Goal: Task Accomplishment & Management: Manage account settings

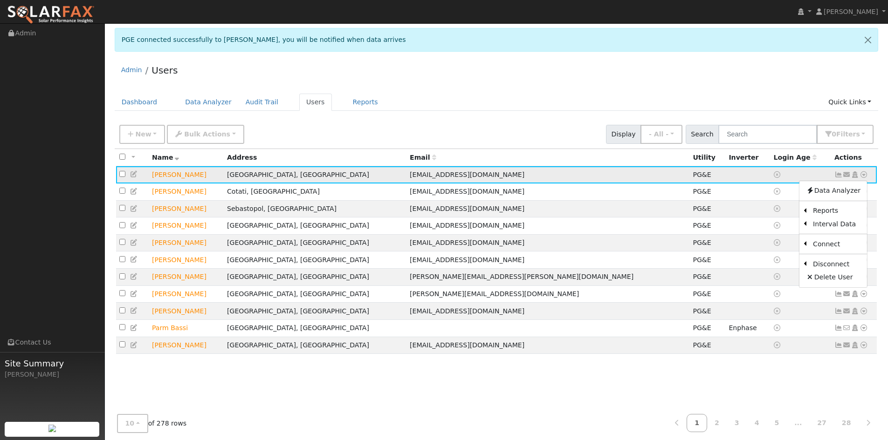
click at [134, 175] on icon at bounding box center [134, 174] width 8 height 7
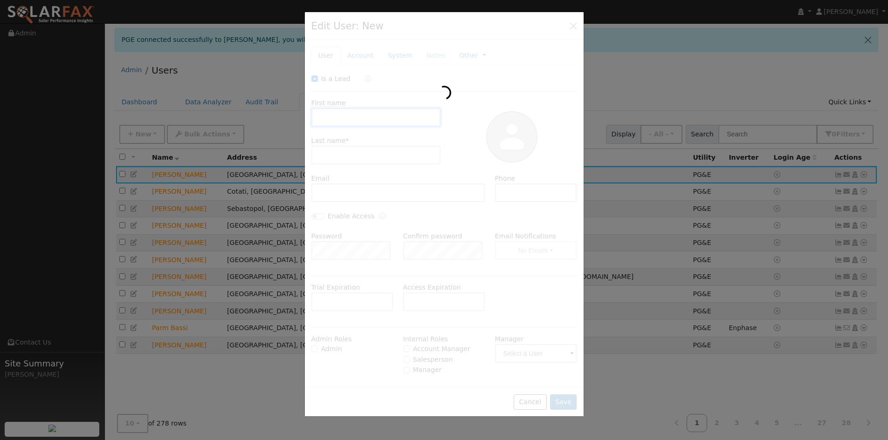
type input "10/17/2025"
checkbox input "true"
type input "Joe"
type input "Van Dera"
type input "micheleforfinehair@icloud.com"
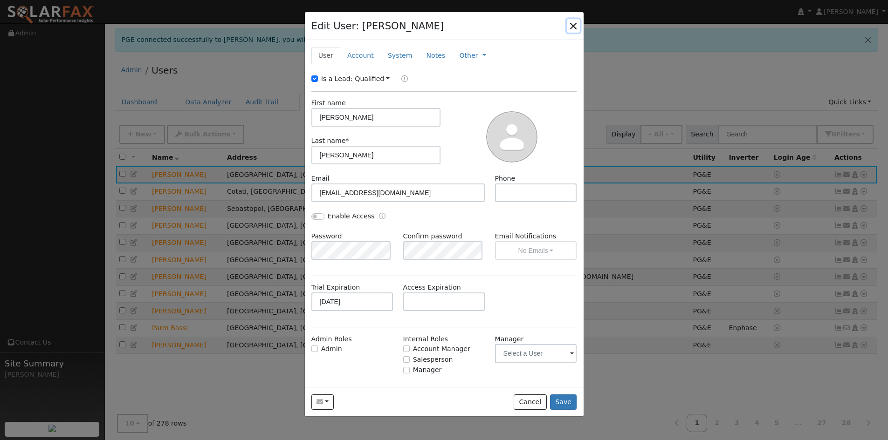
click at [575, 26] on button "button" at bounding box center [573, 25] width 13 height 13
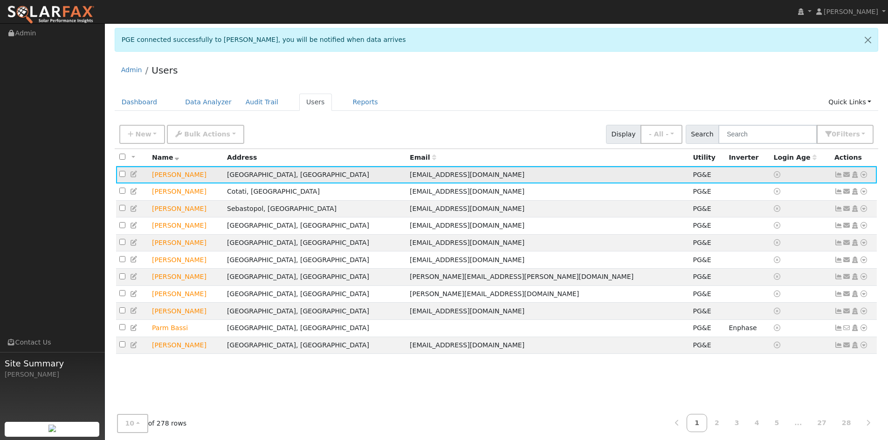
click at [865, 175] on icon at bounding box center [863, 174] width 8 height 7
click at [770, 239] on link "Export to CSV" at bounding box center [765, 238] width 68 height 13
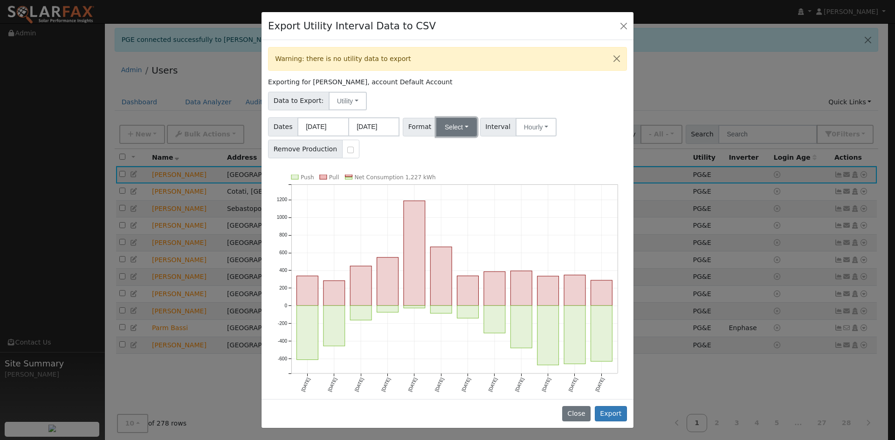
click at [444, 127] on button "Select" at bounding box center [456, 127] width 41 height 19
click at [455, 246] on link "Solargraf" at bounding box center [467, 246] width 67 height 13
click at [616, 413] on button "Export" at bounding box center [610, 414] width 32 height 16
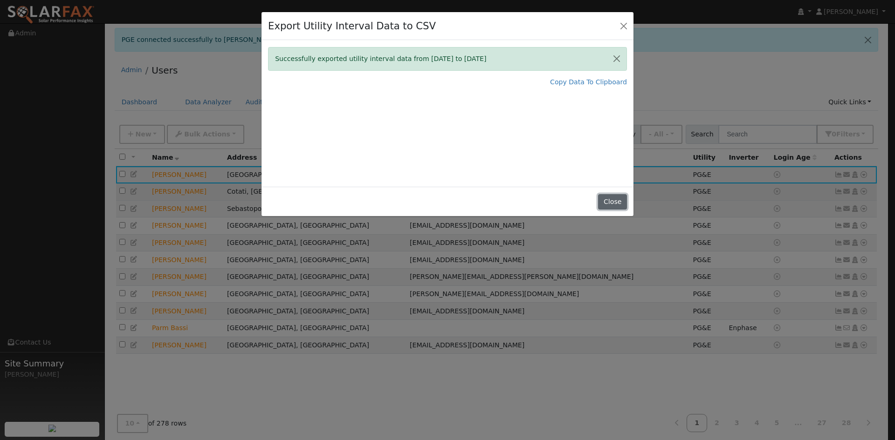
click at [622, 194] on button "Close" at bounding box center [612, 202] width 28 height 16
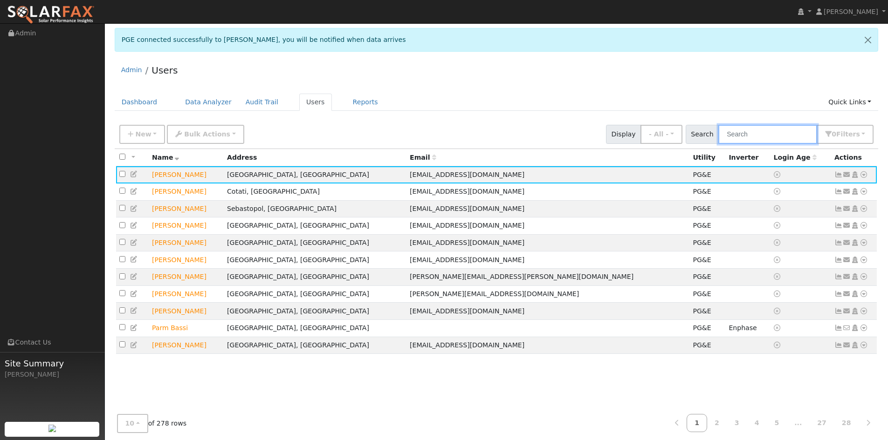
click at [750, 134] on input "text" at bounding box center [767, 134] width 99 height 19
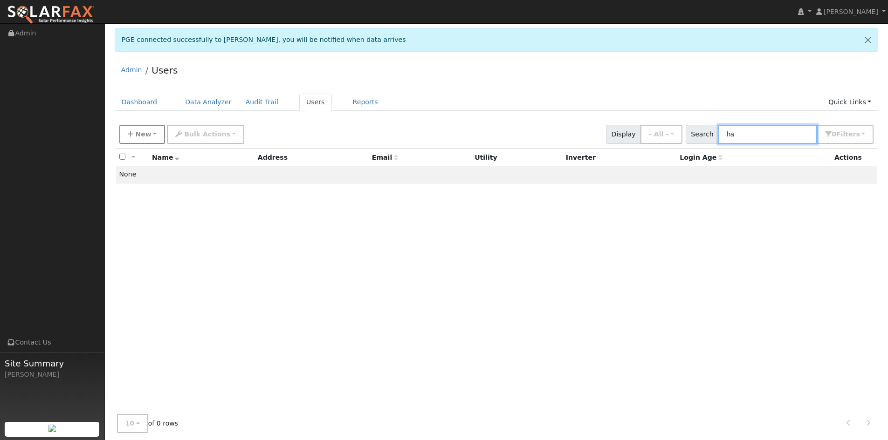
type input "ha"
click at [136, 133] on span "New" at bounding box center [143, 133] width 16 height 7
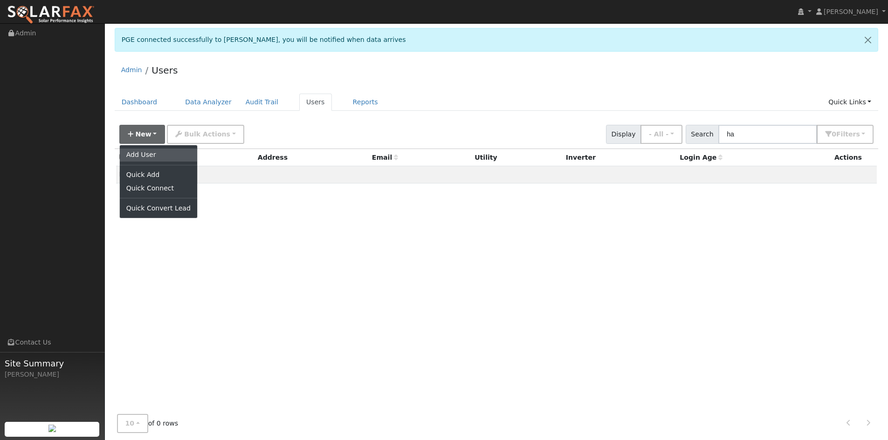
click at [164, 153] on link "Add User" at bounding box center [158, 155] width 77 height 13
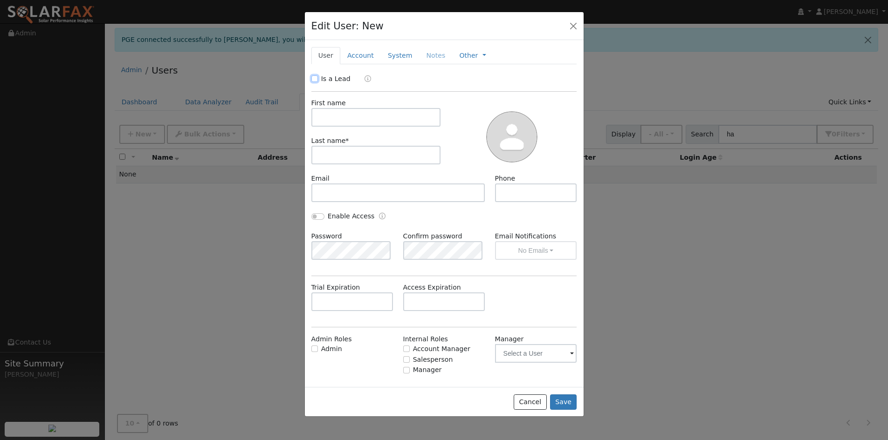
click at [317, 77] on input "Is a Lead" at bounding box center [314, 78] width 7 height 7
checkbox input "true"
click at [354, 115] on input "text" at bounding box center [376, 117] width 130 height 19
type input "Michael"
type input "Hammond"
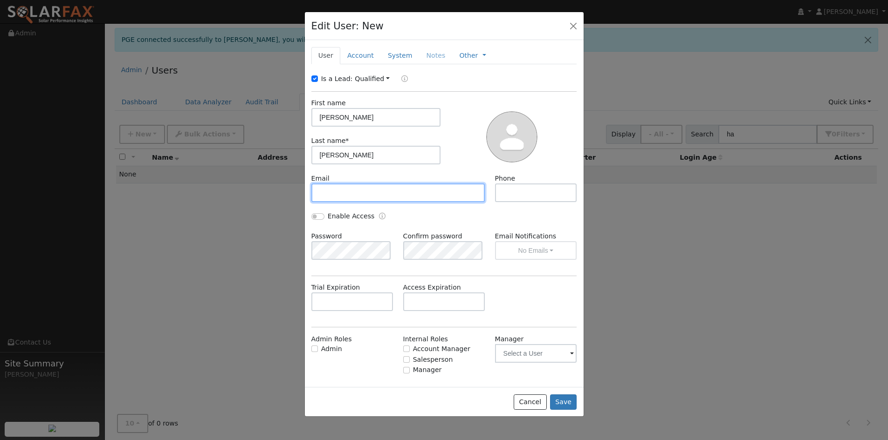
click at [342, 191] on input "text" at bounding box center [398, 193] width 174 height 19
click at [416, 191] on input "text" at bounding box center [398, 193] width 174 height 19
paste input "[EMAIL_ADDRESS][DOMAIN_NAME]"
type input "[EMAIL_ADDRESS][DOMAIN_NAME]"
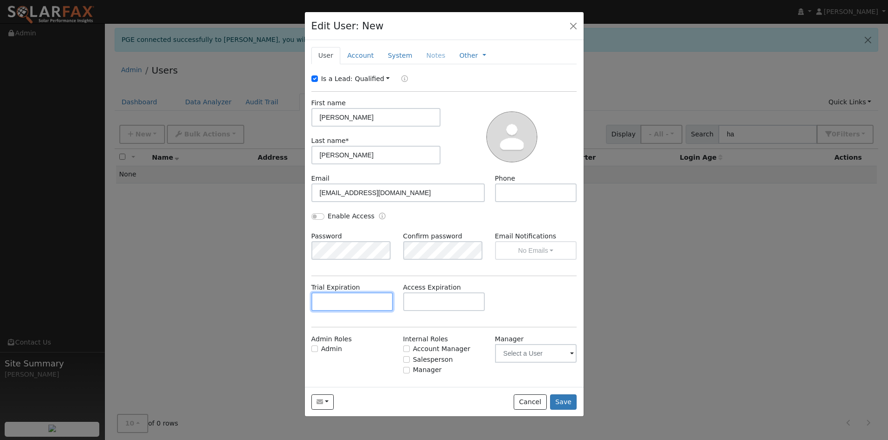
drag, startPoint x: 314, startPoint y: 300, endPoint x: 365, endPoint y: 299, distance: 51.3
click at [314, 300] on input "text" at bounding box center [352, 302] width 82 height 19
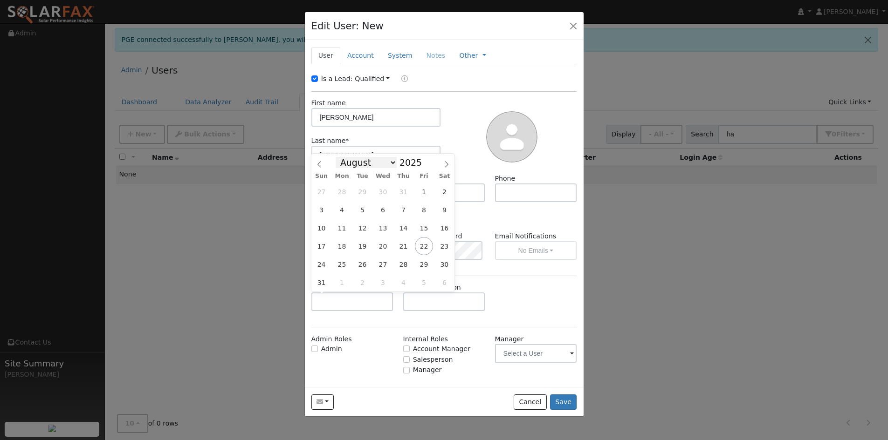
click at [379, 165] on select "January February March April May June July August September October November De…" at bounding box center [365, 162] width 61 height 11
click at [343, 157] on select "January February March April May June July August September October November De…" at bounding box center [365, 162] width 61 height 11
click at [368, 317] on div "Trial Expiration Access Expiration" at bounding box center [443, 302] width 275 height 38
drag, startPoint x: 362, startPoint y: 304, endPoint x: 356, endPoint y: 301, distance: 6.1
click at [361, 305] on input "text" at bounding box center [352, 302] width 82 height 19
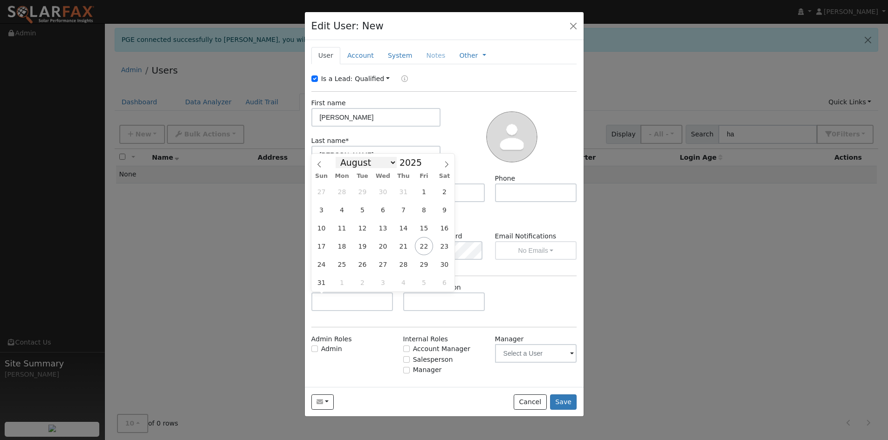
drag, startPoint x: 372, startPoint y: 163, endPoint x: 369, endPoint y: 166, distance: 5.3
click at [372, 163] on select "January February March April May June July August September October November De…" at bounding box center [365, 162] width 61 height 11
select select "9"
click at [343, 157] on select "January February March April May June July August September October November De…" at bounding box center [365, 162] width 61 height 11
click at [432, 229] on span "17" at bounding box center [424, 228] width 18 height 18
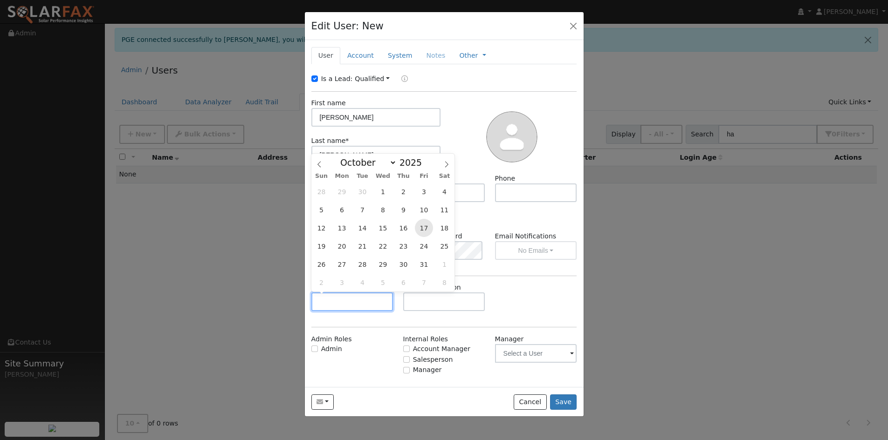
type input "10/17/2025"
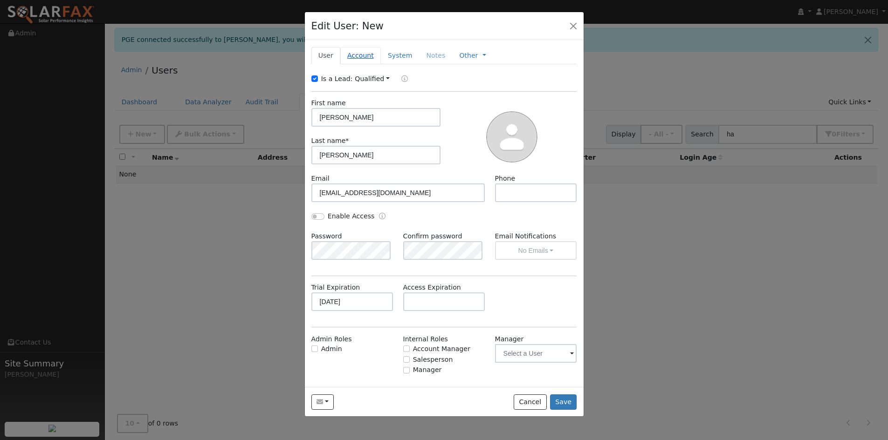
click at [358, 61] on link "Account" at bounding box center [360, 55] width 41 height 17
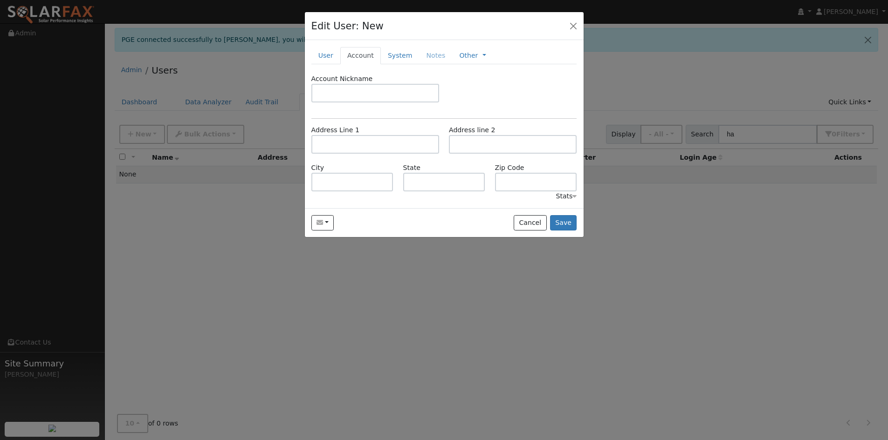
drag, startPoint x: 361, startPoint y: 134, endPoint x: 357, endPoint y: 147, distance: 13.6
click at [359, 135] on div "Address Line 1" at bounding box center [374, 139] width 137 height 28
click at [353, 156] on div "Address Line 1 Address line 2" at bounding box center [443, 144] width 275 height 38
click at [357, 143] on input "text" at bounding box center [375, 144] width 128 height 19
click at [369, 95] on input "text" at bounding box center [375, 93] width 128 height 19
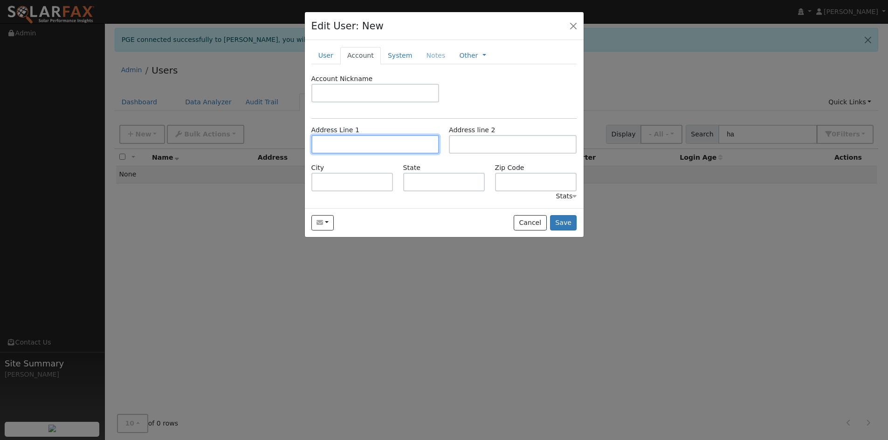
click at [350, 142] on input "text" at bounding box center [375, 144] width 128 height 19
paste input "3787 Burnside Road"
type input "3787 Burnside Road"
type input "Sebastopol"
type input "CA"
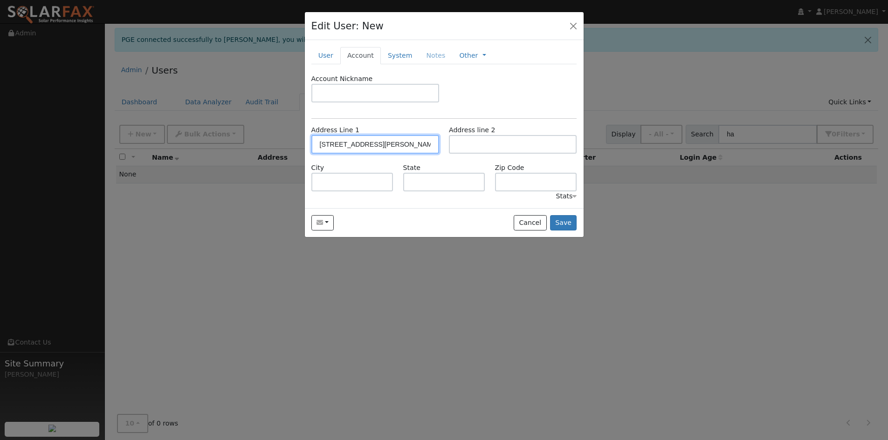
type input "95472"
click at [384, 53] on link "System" at bounding box center [400, 55] width 39 height 17
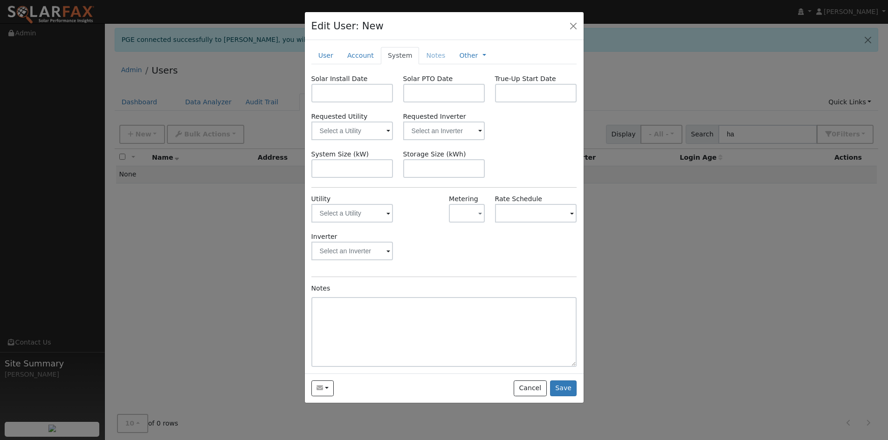
click at [387, 215] on span at bounding box center [388, 214] width 4 height 11
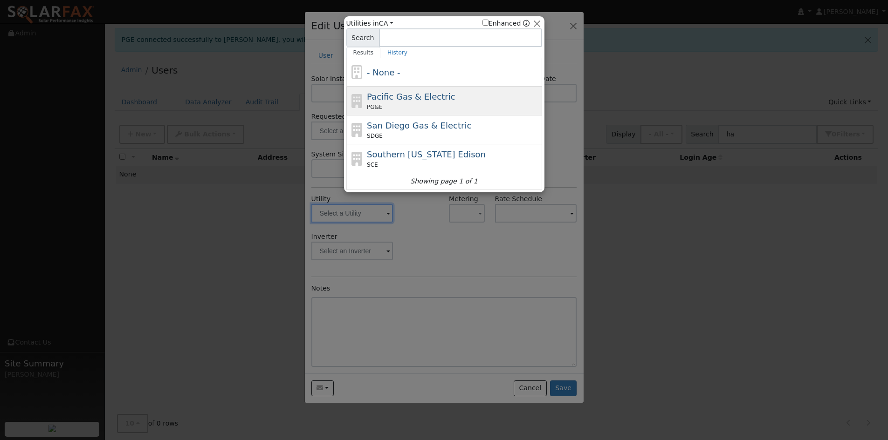
click at [396, 96] on span "Pacific Gas & Electric" at bounding box center [411, 97] width 88 height 10
type input "PG&E"
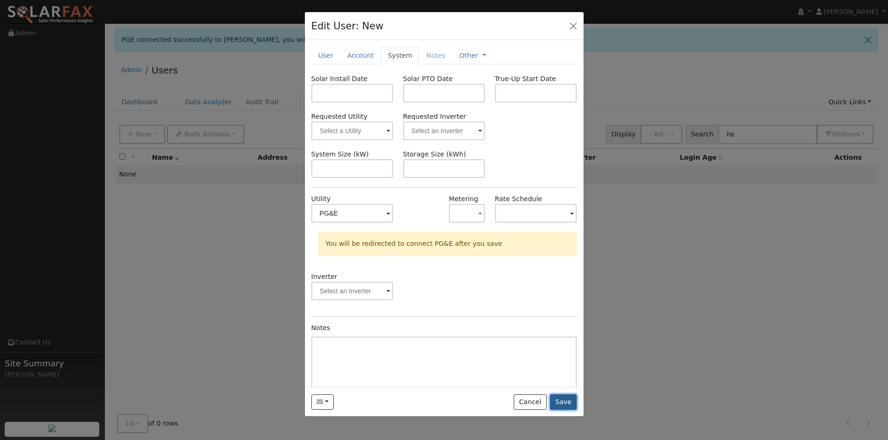
click at [571, 403] on button "Save" at bounding box center [563, 403] width 27 height 16
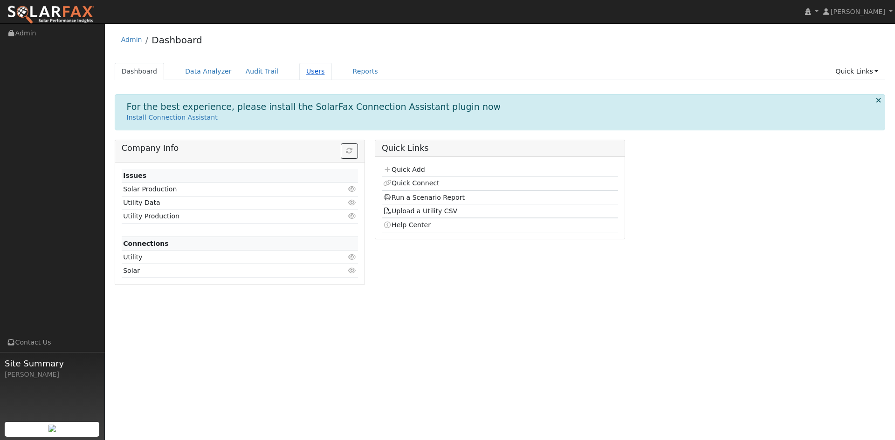
click at [301, 75] on link "Users" at bounding box center [315, 71] width 33 height 17
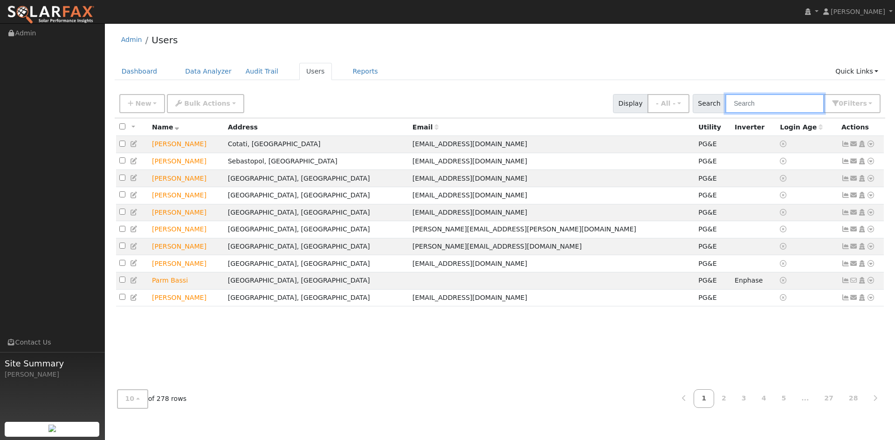
click at [763, 102] on input "text" at bounding box center [774, 103] width 99 height 19
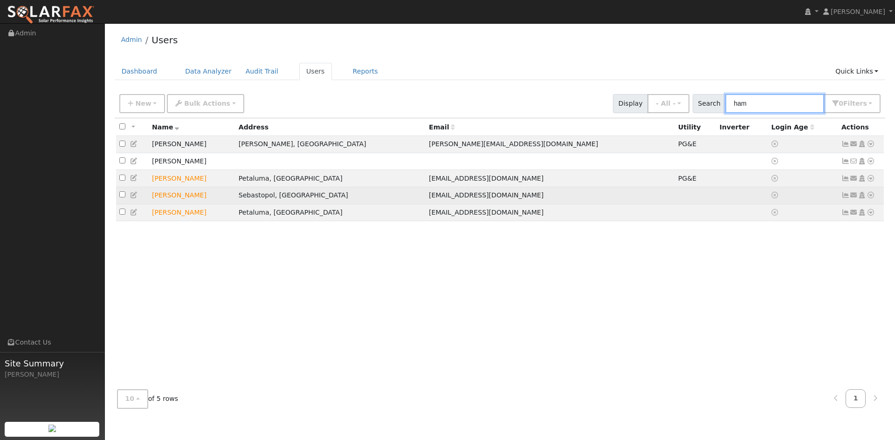
type input "ham"
drag, startPoint x: 127, startPoint y: 195, endPoint x: 134, endPoint y: 196, distance: 6.5
click at [133, 196] on td at bounding box center [132, 195] width 33 height 17
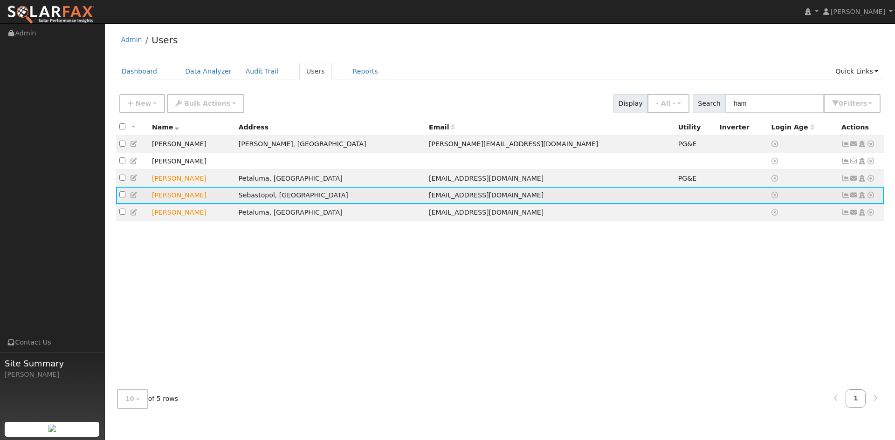
click at [134, 196] on icon at bounding box center [134, 195] width 8 height 7
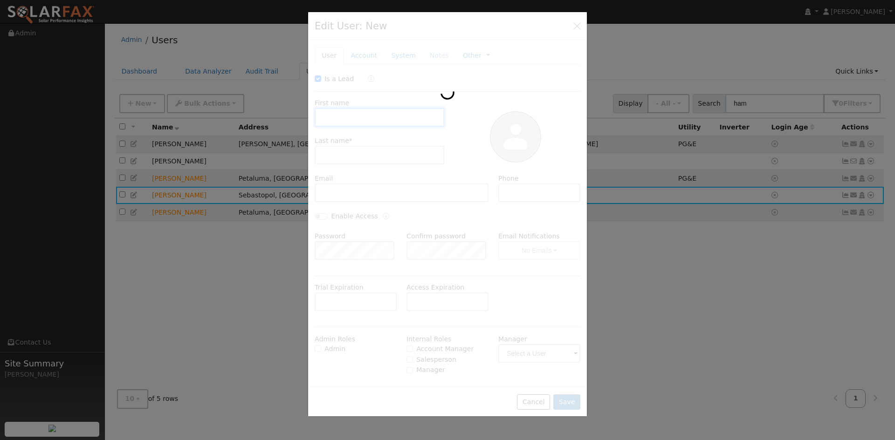
type input "10/17/2025"
checkbox input "true"
type input "Michael"
type input "Hammond"
type input "hcsglb@earthlink.net"
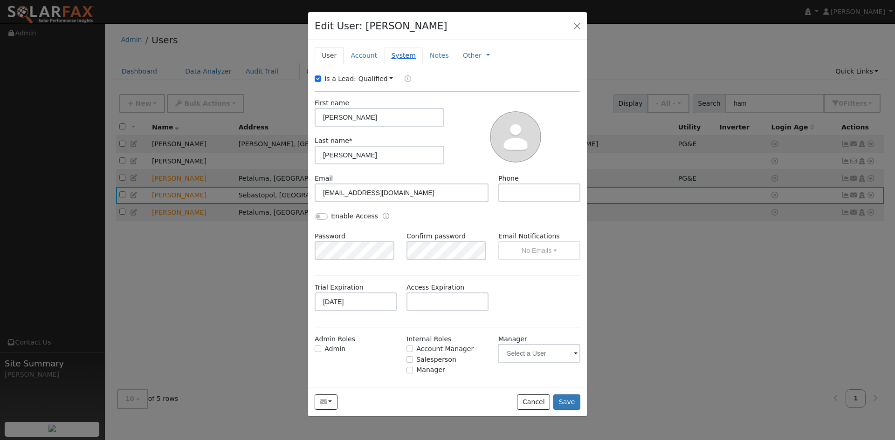
click at [404, 50] on link "System" at bounding box center [403, 55] width 39 height 17
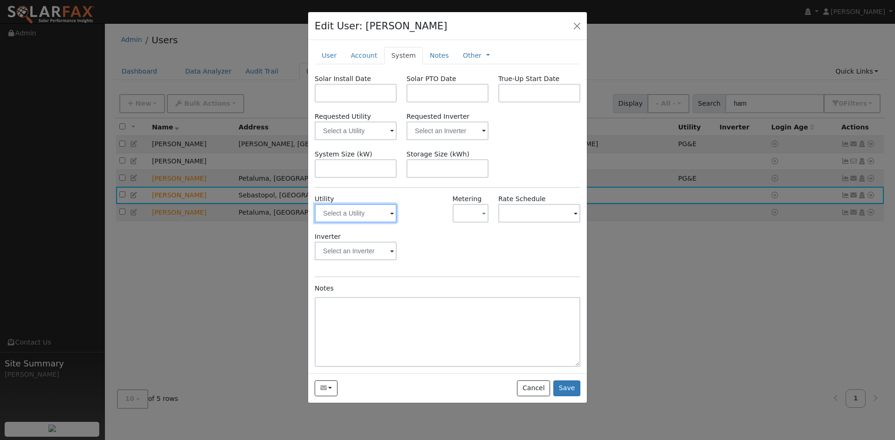
click at [387, 209] on input "text" at bounding box center [355, 213] width 82 height 19
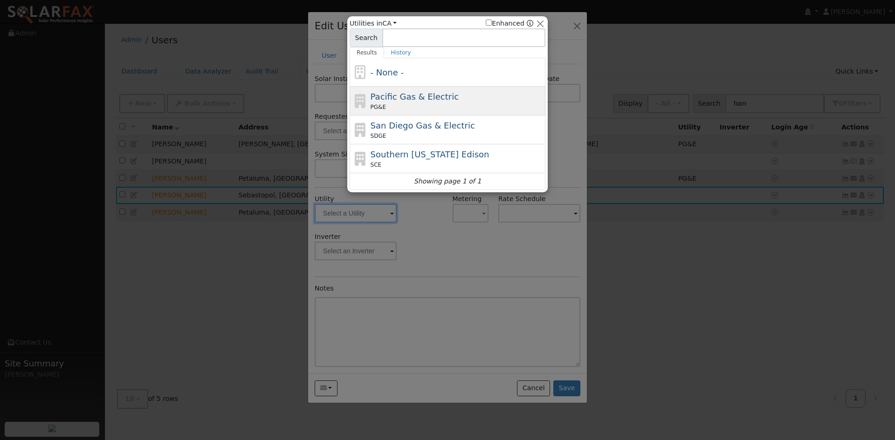
click at [402, 102] on span "Pacific Gas & Electric" at bounding box center [414, 97] width 88 height 10
type input "PG&E"
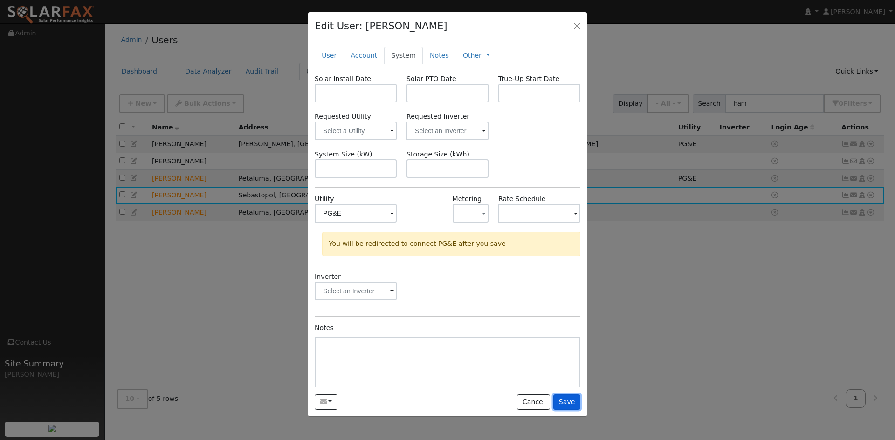
click at [567, 400] on button "Save" at bounding box center [566, 403] width 27 height 16
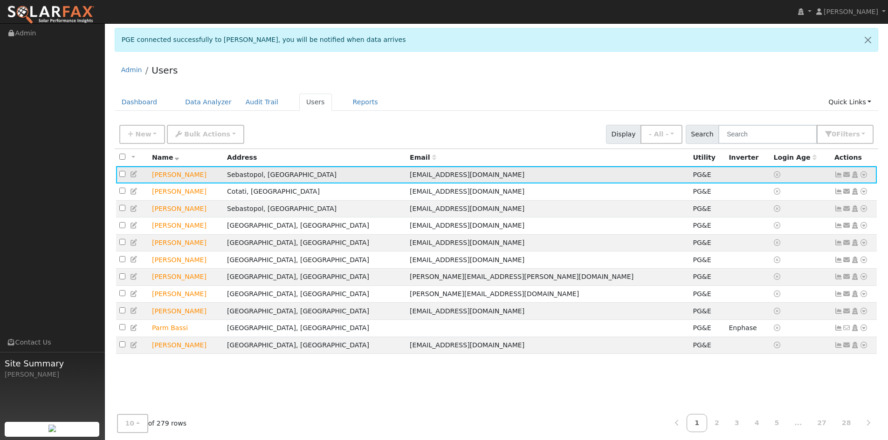
click at [863, 174] on icon at bounding box center [863, 174] width 8 height 7
click at [788, 242] on link "Export to CSV" at bounding box center [765, 238] width 68 height 13
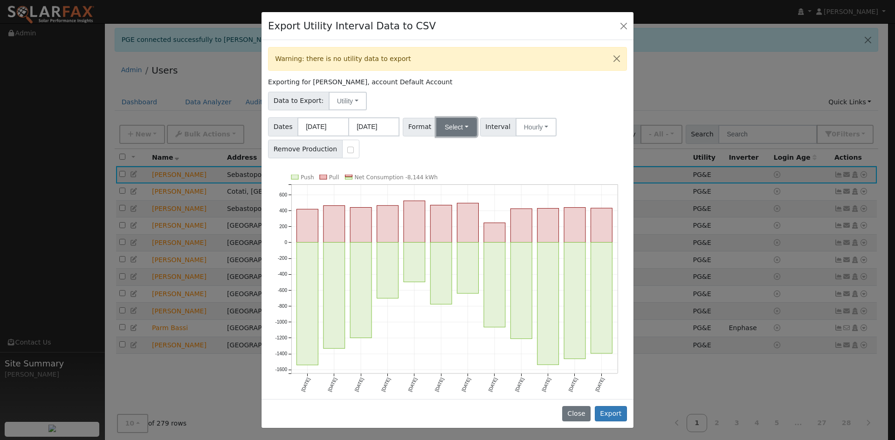
click at [444, 125] on button "Select" at bounding box center [456, 127] width 41 height 19
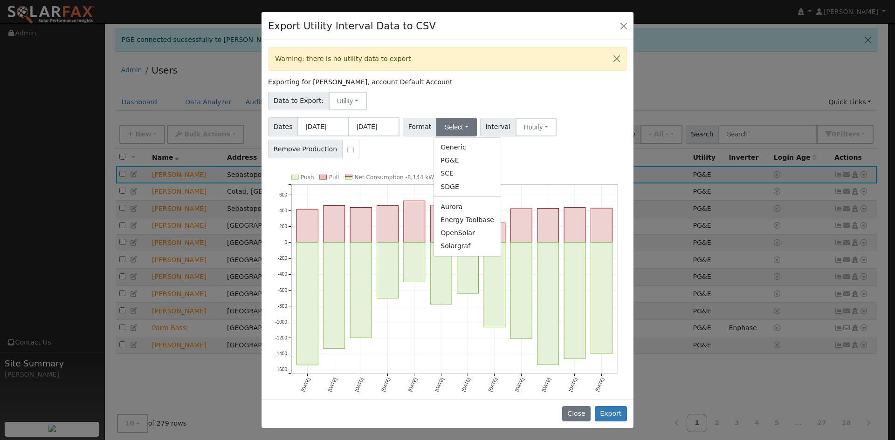
click at [460, 241] on link "Solargraf" at bounding box center [467, 246] width 67 height 13
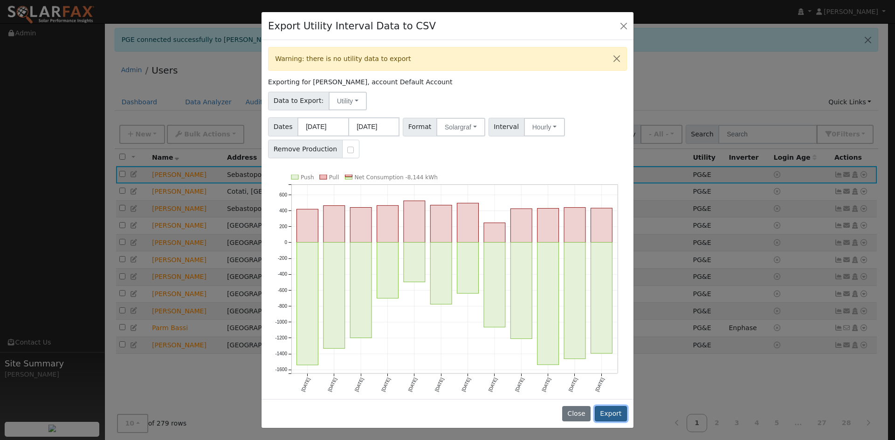
click at [608, 407] on button "Export" at bounding box center [610, 414] width 32 height 16
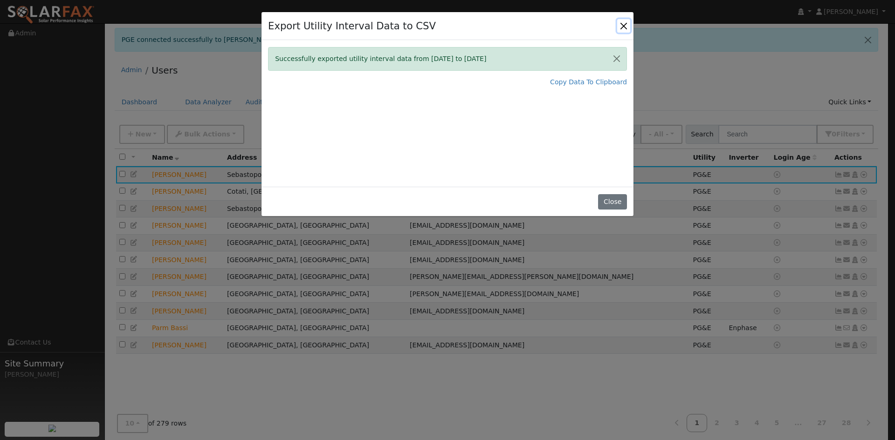
click at [623, 27] on button "Close" at bounding box center [623, 25] width 13 height 13
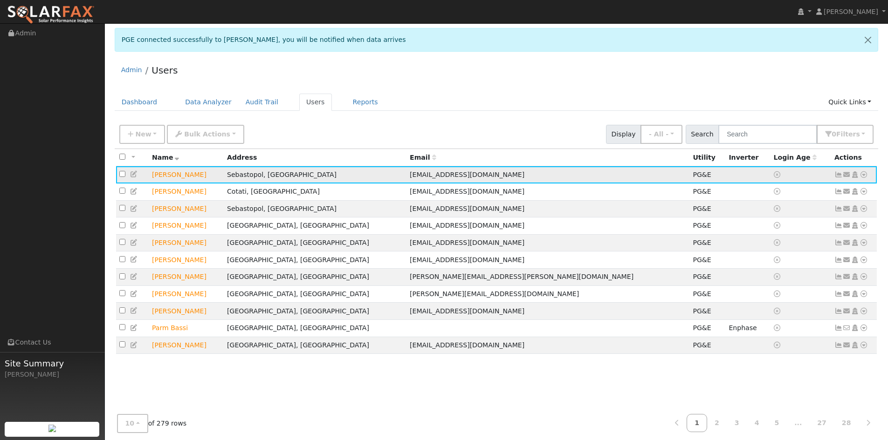
click at [864, 174] on icon at bounding box center [863, 174] width 8 height 7
click at [780, 239] on link "Export to CSV" at bounding box center [765, 238] width 68 height 13
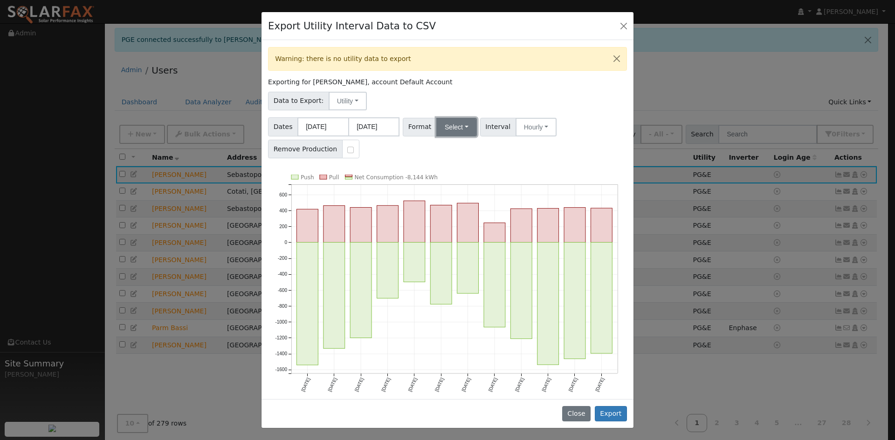
click at [461, 134] on button "Select" at bounding box center [456, 127] width 41 height 19
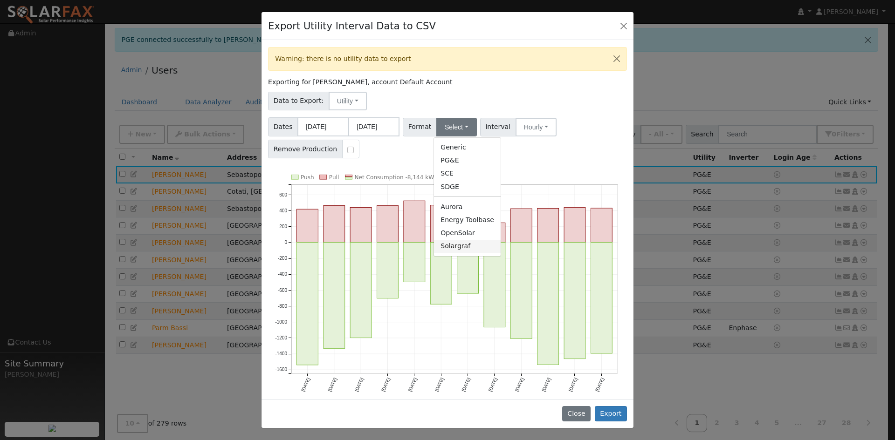
click at [460, 251] on link "Solargraf" at bounding box center [467, 246] width 67 height 13
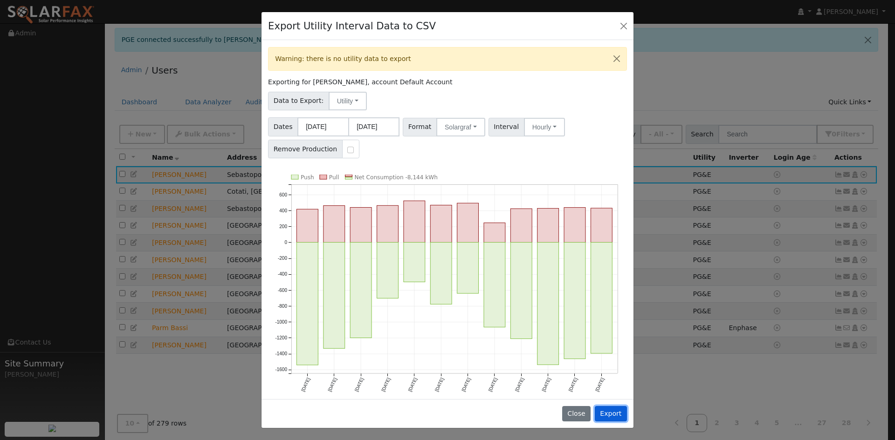
click at [622, 417] on button "Export" at bounding box center [610, 414] width 32 height 16
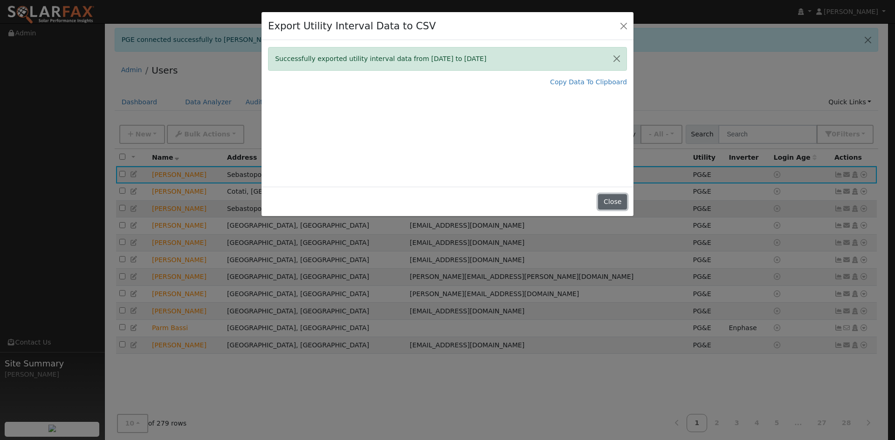
drag, startPoint x: 620, startPoint y: 204, endPoint x: 608, endPoint y: 209, distance: 12.3
click at [613, 206] on button "Close" at bounding box center [612, 202] width 28 height 16
